Goal: Navigation & Orientation: Find specific page/section

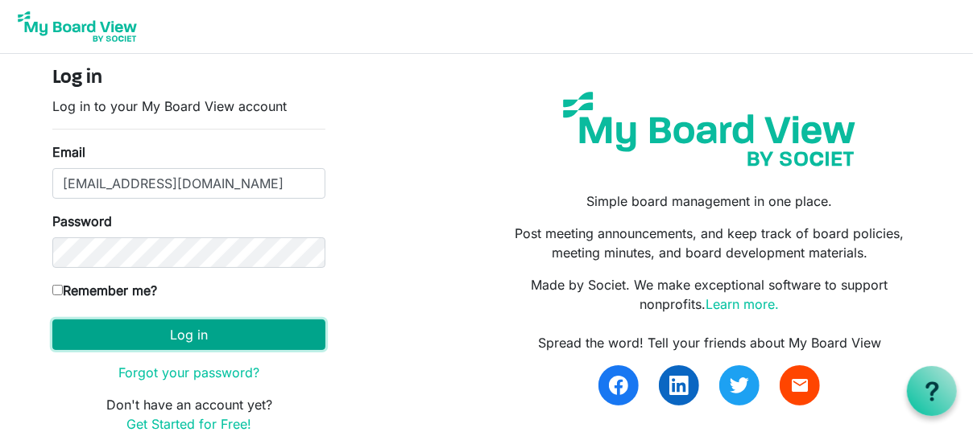
click at [182, 328] on button "Log in" at bounding box center [188, 335] width 273 height 31
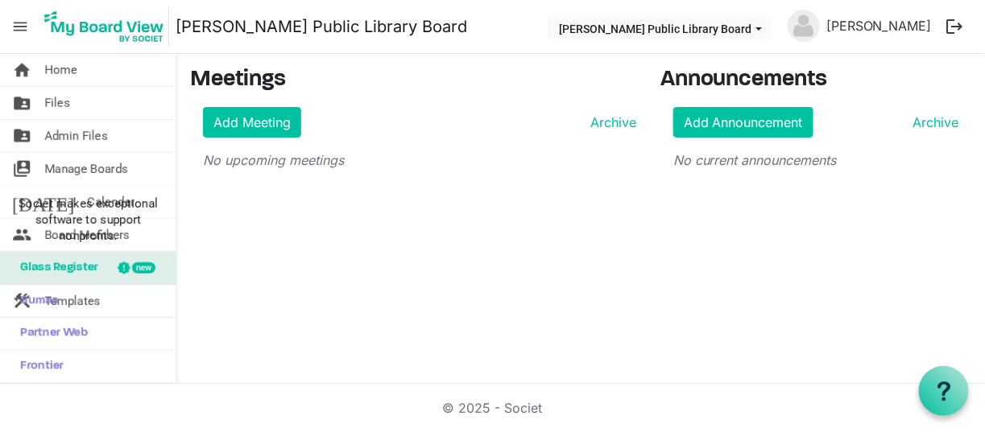
click at [391, 237] on div "home Home folder_shared Files folder_shared Admin Files switch_account Manage B…" at bounding box center [492, 219] width 985 height 330
click at [56, 97] on span "Files" at bounding box center [57, 103] width 26 height 32
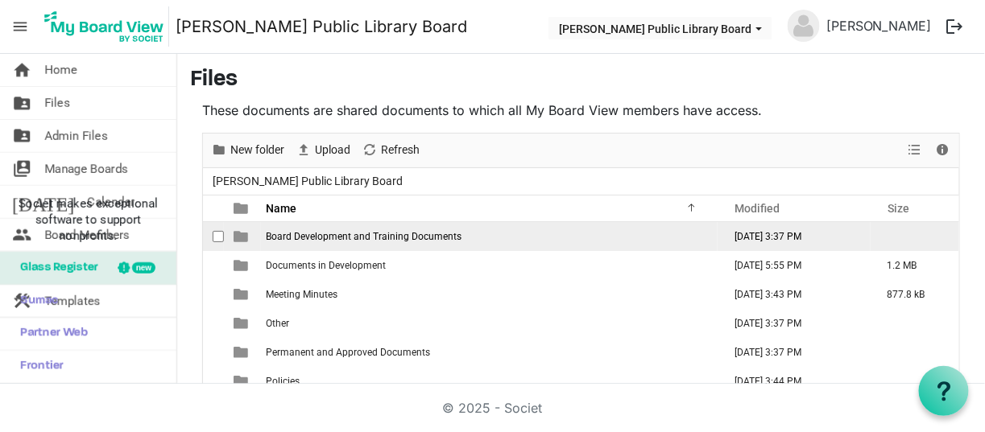
click at [296, 231] on span "Board Development and Training Documents" at bounding box center [364, 236] width 196 height 11
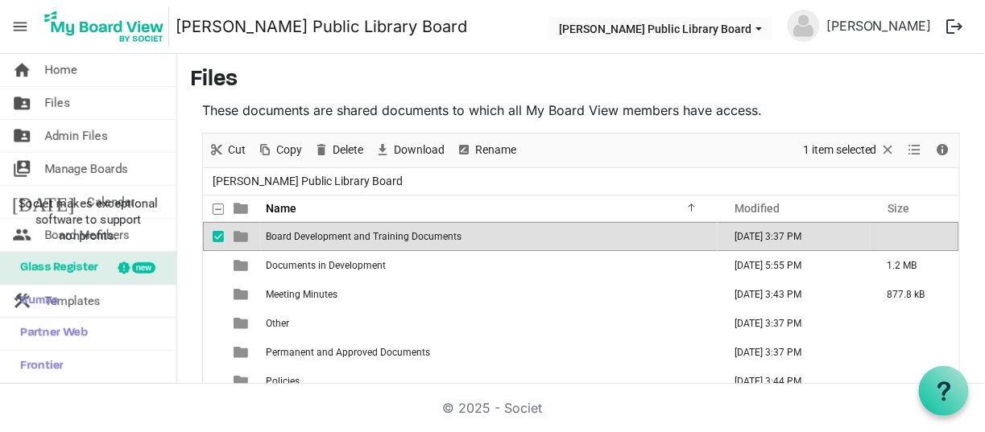
click at [283, 232] on span "Board Development and Training Documents" at bounding box center [364, 236] width 196 height 11
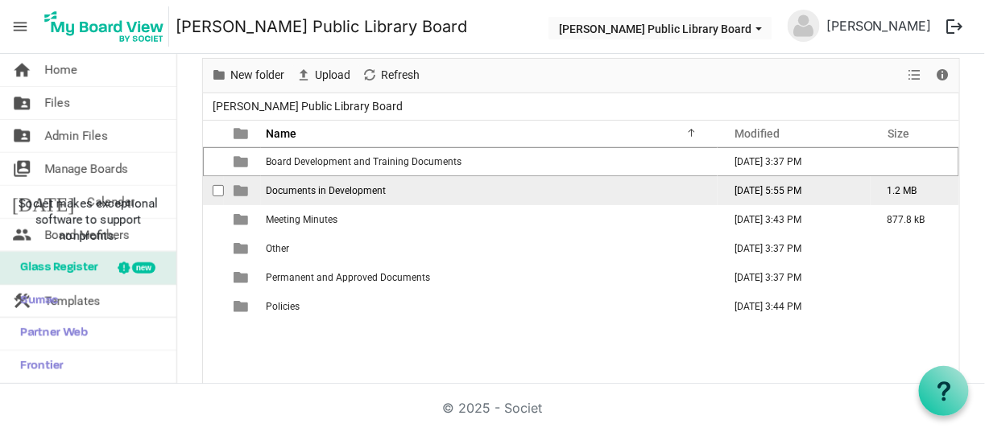
scroll to position [122, 0]
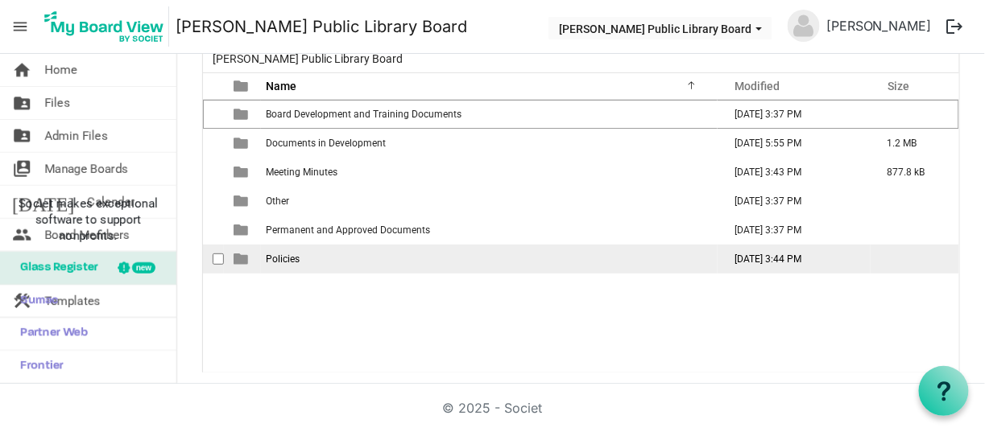
click at [292, 255] on span "Policies" at bounding box center [283, 259] width 34 height 11
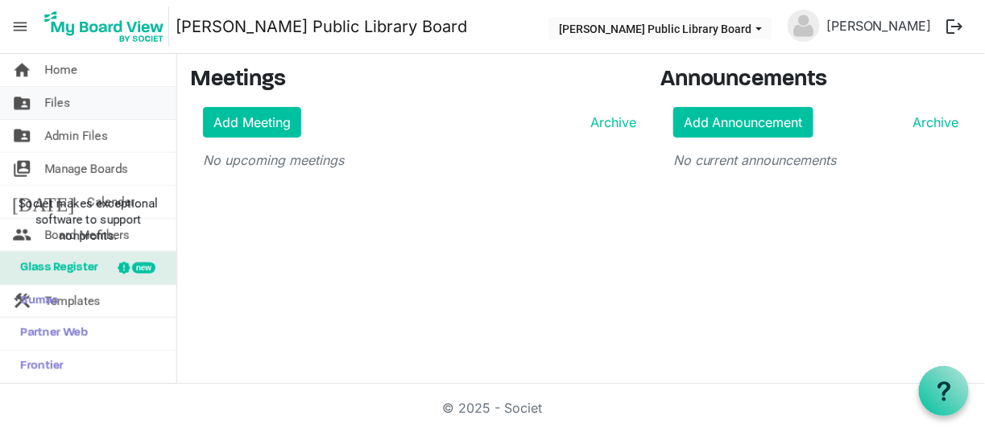
click at [46, 92] on span "Files" at bounding box center [57, 103] width 26 height 32
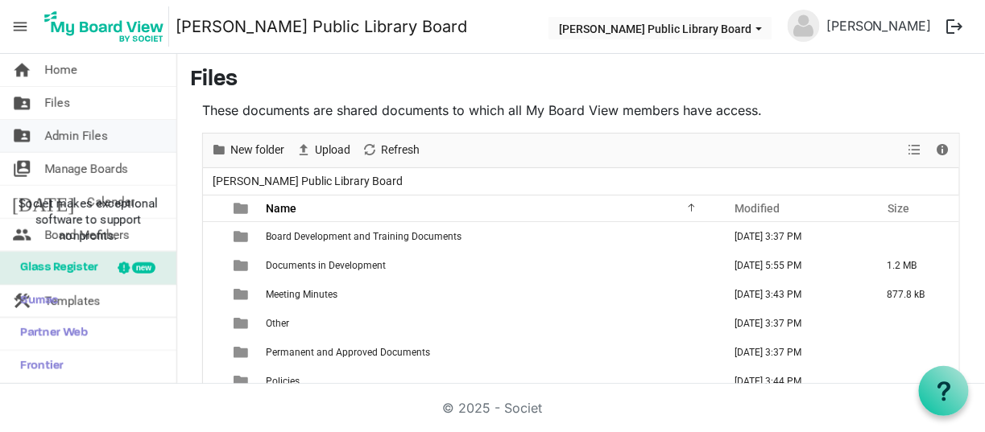
click at [66, 130] on span "Admin Files" at bounding box center [76, 136] width 64 height 32
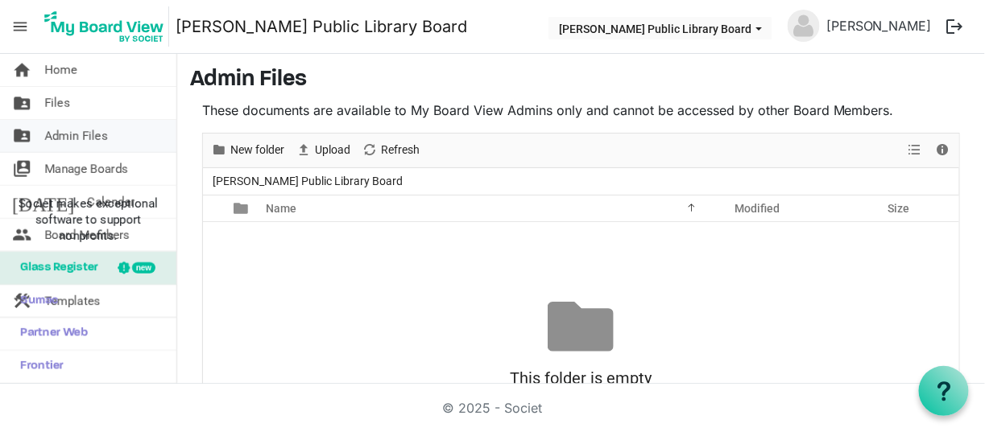
click at [113, 132] on link "folder_shared Admin Files" at bounding box center [88, 136] width 176 height 32
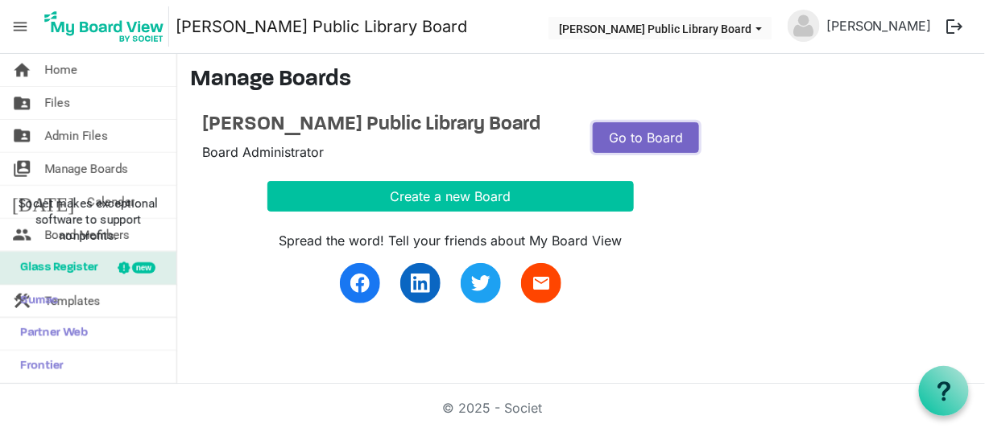
click at [686, 135] on link "Go to Board" at bounding box center [646, 137] width 106 height 31
